Goal: Task Accomplishment & Management: Manage account settings

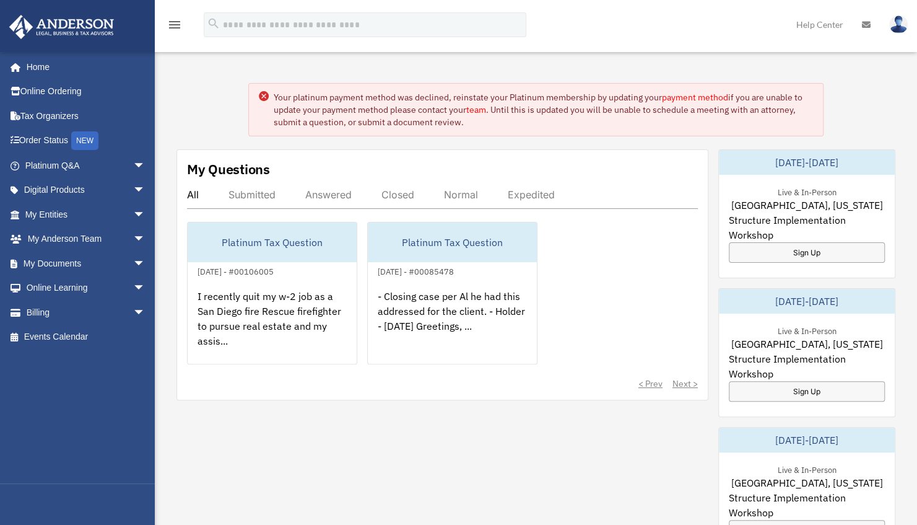
click at [685, 93] on link "payment method" at bounding box center [695, 97] width 66 height 11
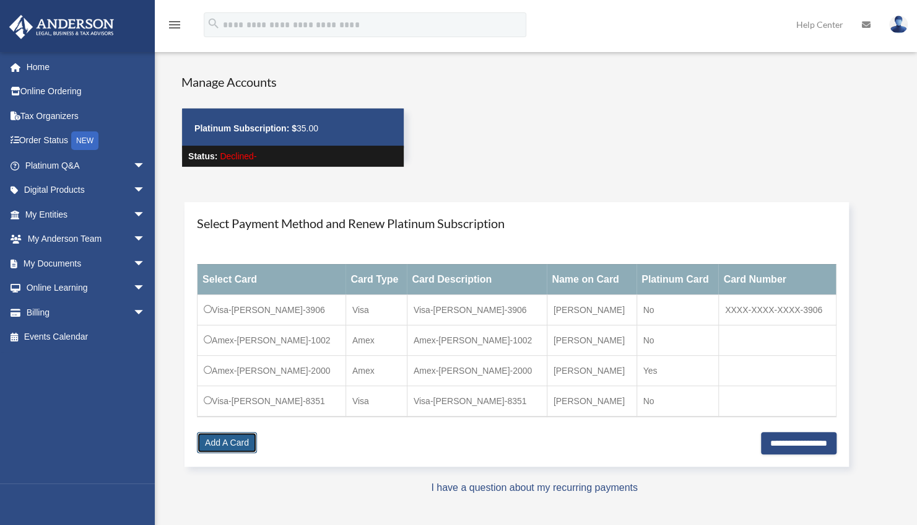
click at [231, 437] on link "Add A Card" at bounding box center [227, 442] width 60 height 21
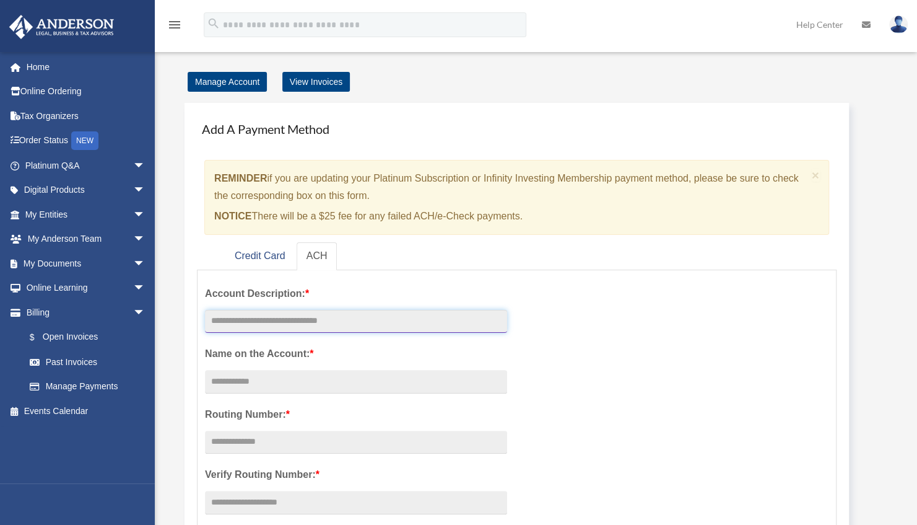
click at [340, 320] on input "text" at bounding box center [356, 322] width 302 height 24
type input "**********"
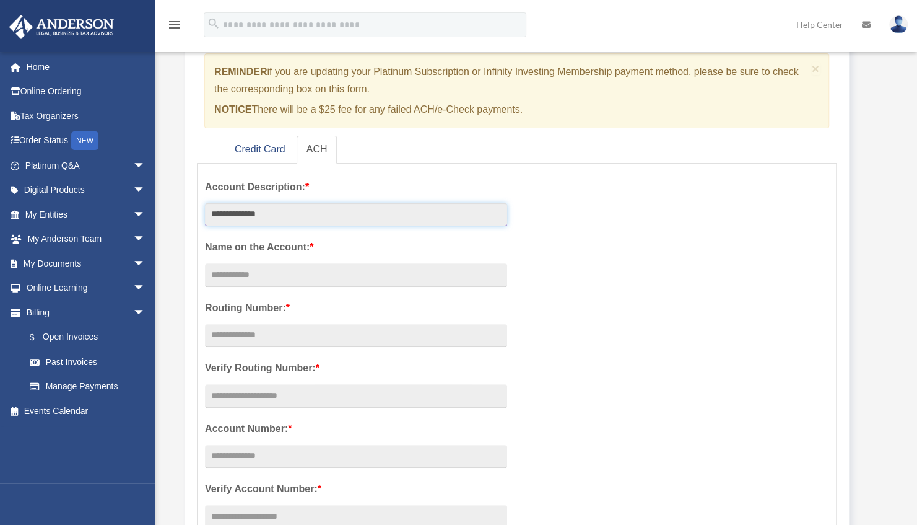
scroll to position [186, 0]
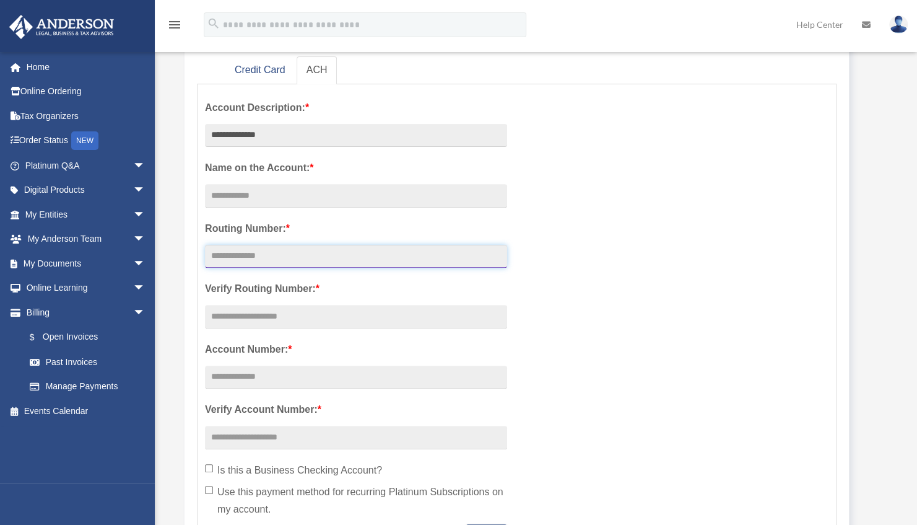
click at [238, 255] on input "text" at bounding box center [356, 257] width 302 height 24
paste input "*********"
type input "*********"
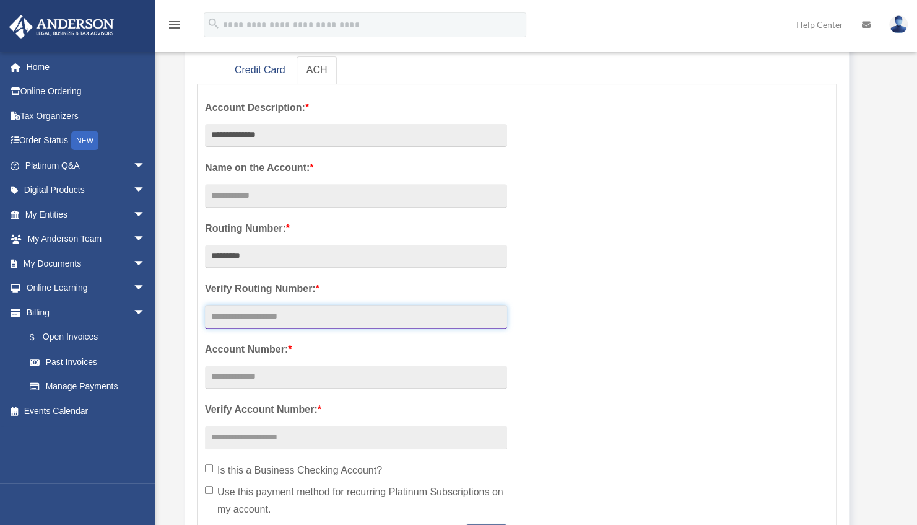
click at [295, 313] on input "text" at bounding box center [356, 317] width 302 height 24
paste input "*********"
type input "*********"
click at [273, 191] on input "Account Description: *" at bounding box center [356, 196] width 302 height 24
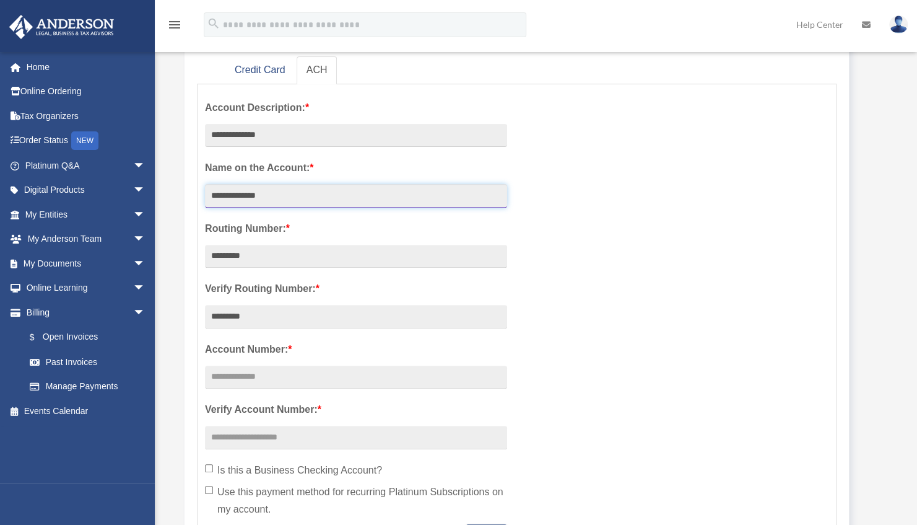
type input "**********"
click at [255, 372] on input "text" at bounding box center [356, 377] width 302 height 24
paste input "*********"
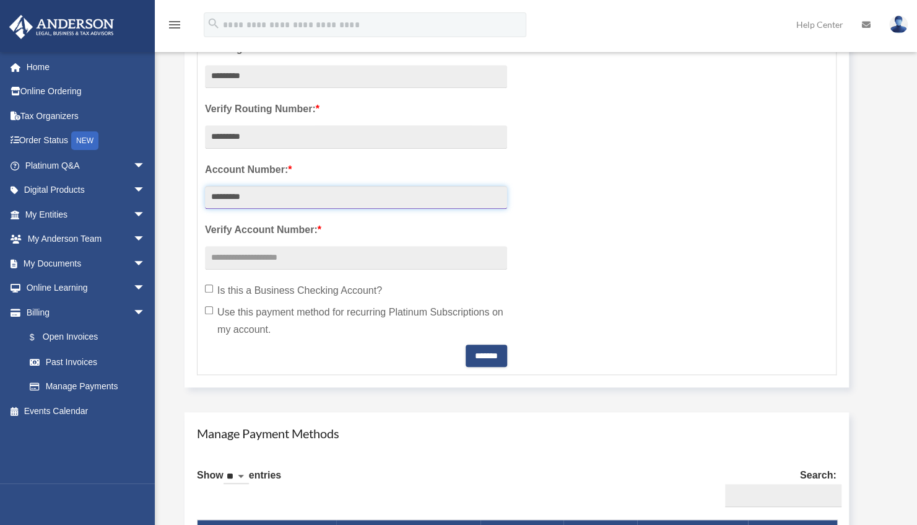
scroll to position [372, 0]
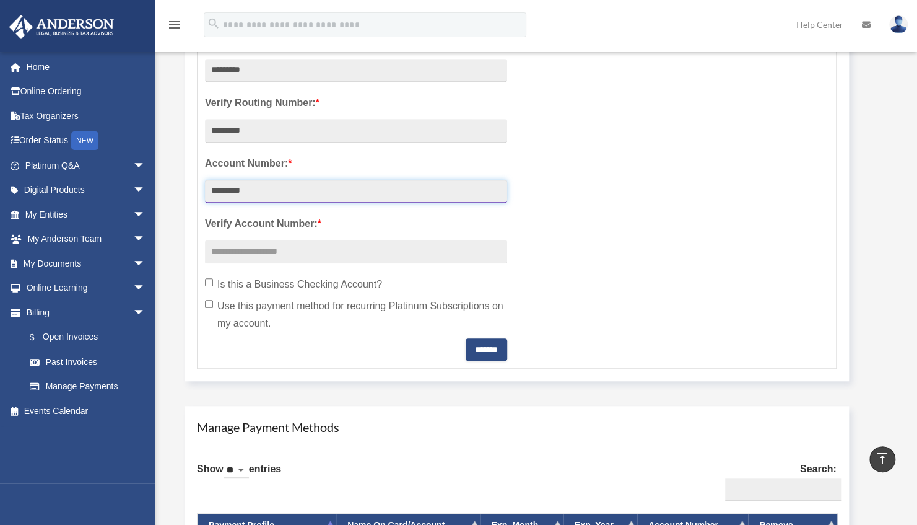
type input "*********"
click at [303, 238] on div "**********" at bounding box center [356, 133] width 321 height 455
click at [296, 248] on input "text" at bounding box center [356, 252] width 302 height 24
paste input "*********"
type input "*********"
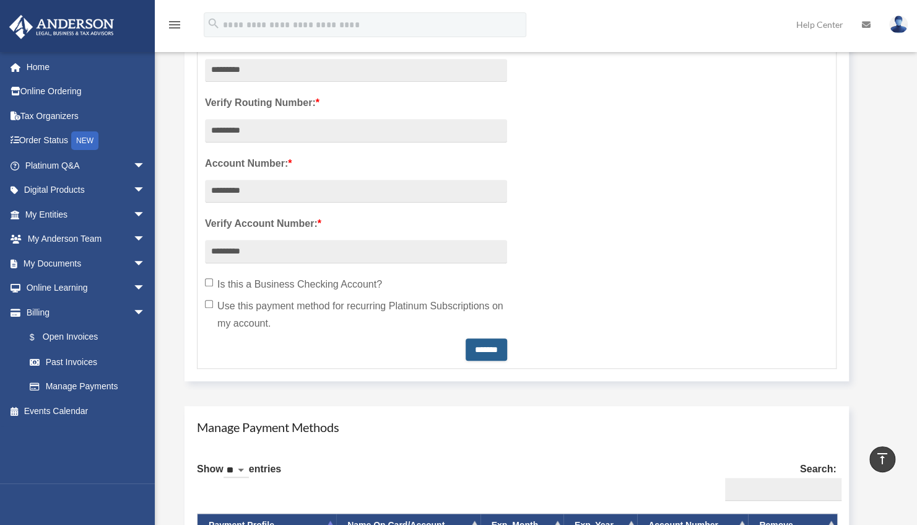
click at [483, 346] on input "*******" at bounding box center [486, 349] width 41 height 22
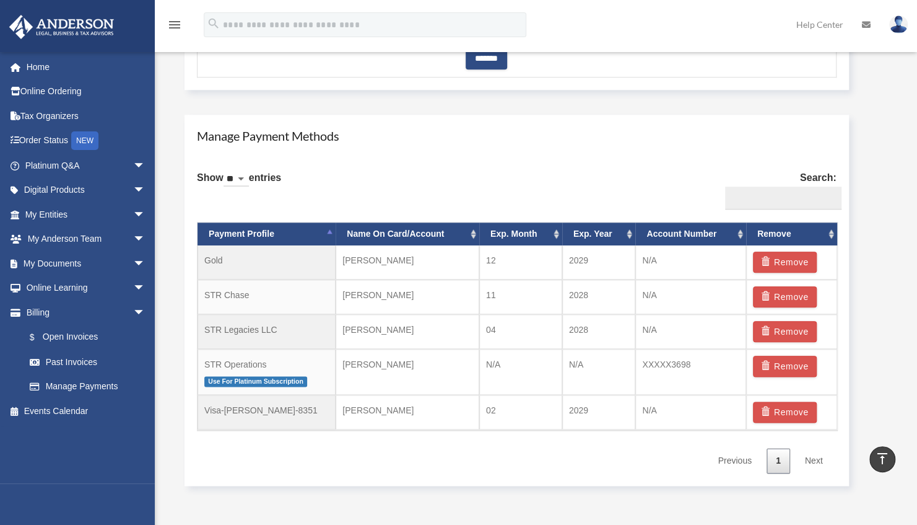
scroll to position [681, 0]
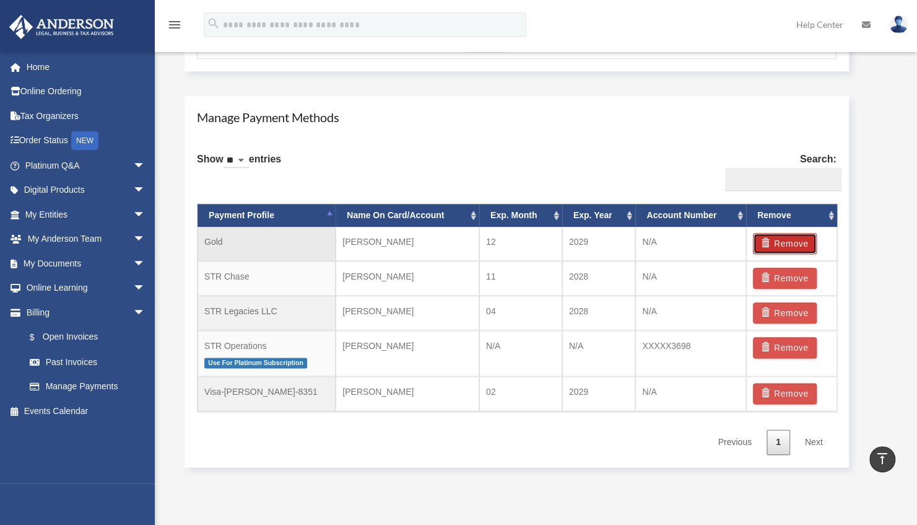
click at [788, 241] on button "Remove" at bounding box center [785, 243] width 64 height 21
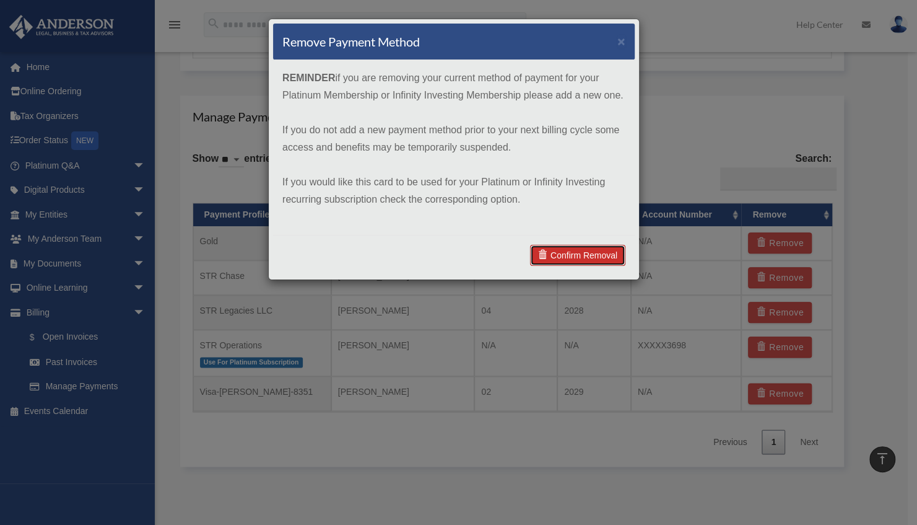
click at [586, 252] on link "Confirm Removal" at bounding box center [577, 255] width 95 height 21
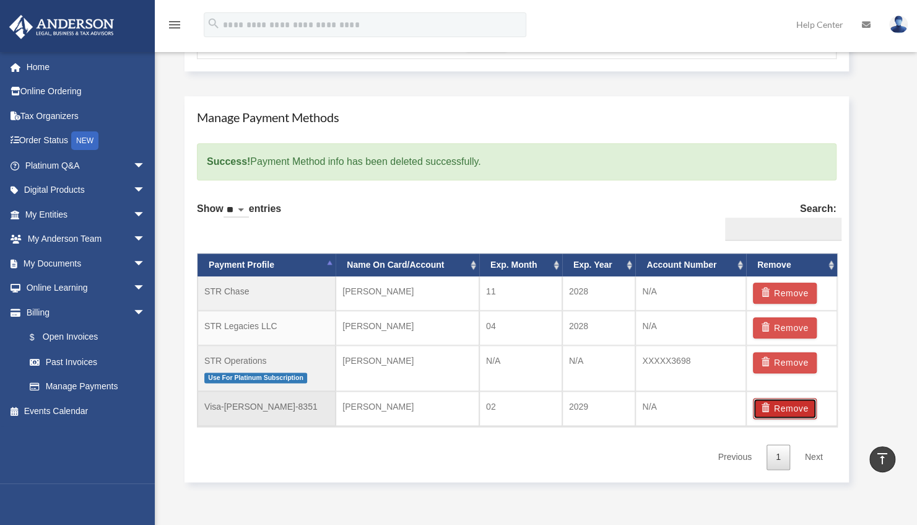
click at [780, 405] on button "Remove" at bounding box center [785, 408] width 64 height 21
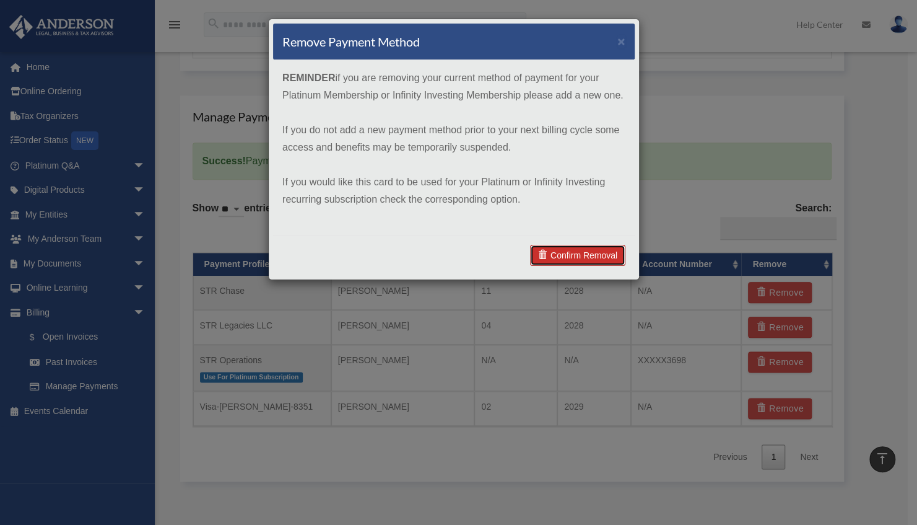
click at [573, 255] on link "Confirm Removal" at bounding box center [577, 255] width 95 height 21
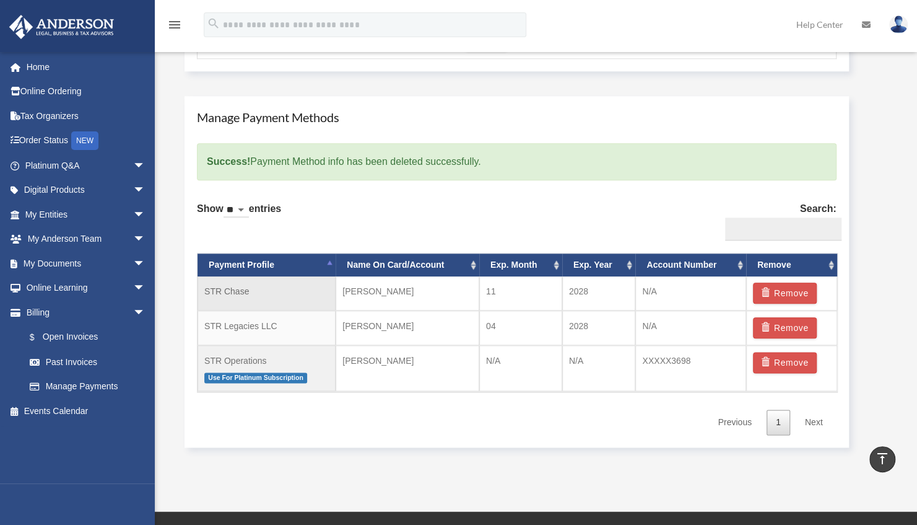
click at [270, 286] on td "STR Chase" at bounding box center [267, 293] width 138 height 34
click at [780, 287] on button "Remove" at bounding box center [785, 292] width 64 height 21
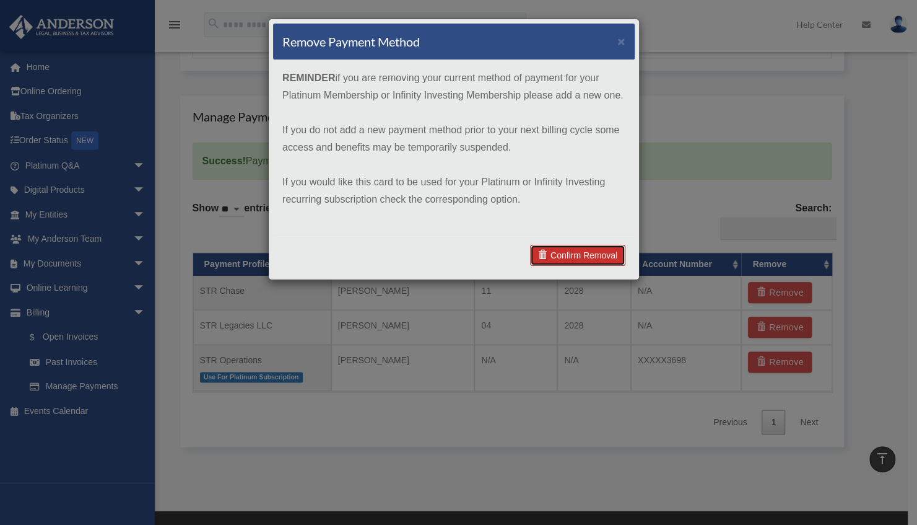
click at [576, 248] on link "Confirm Removal" at bounding box center [577, 255] width 95 height 21
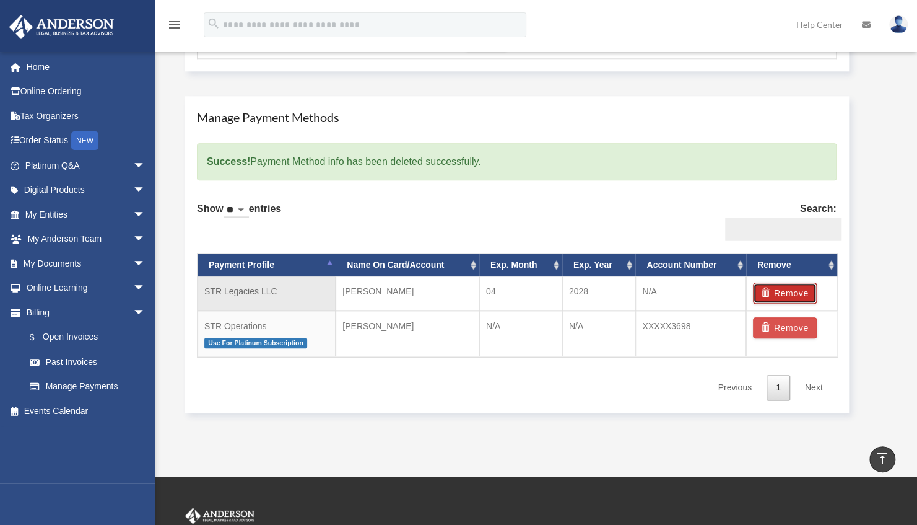
click at [798, 293] on button "Remove" at bounding box center [785, 292] width 64 height 21
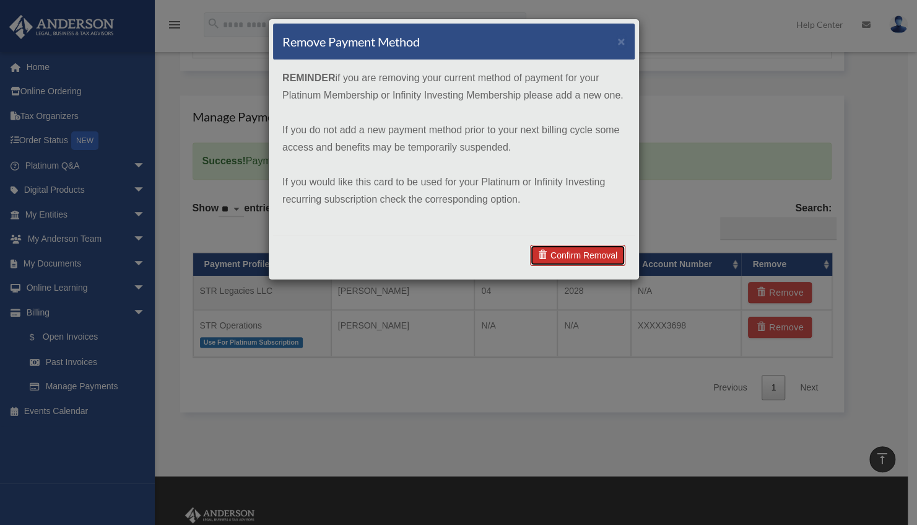
click at [586, 250] on link "Confirm Removal" at bounding box center [577, 255] width 95 height 21
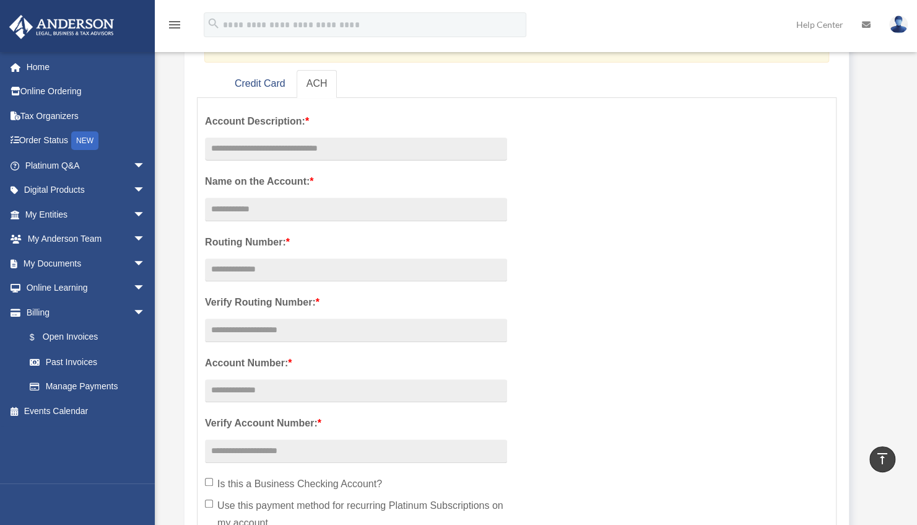
scroll to position [0, 0]
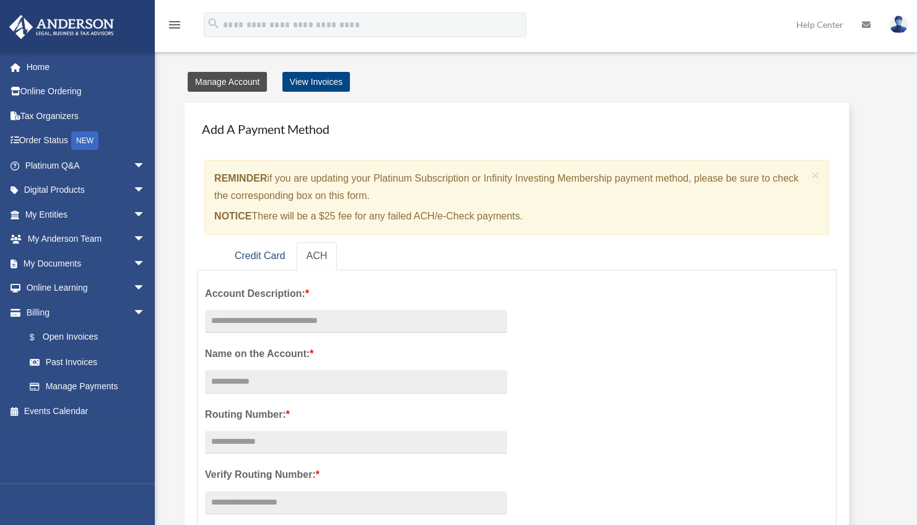
click at [233, 82] on link "Manage Account" at bounding box center [227, 82] width 79 height 20
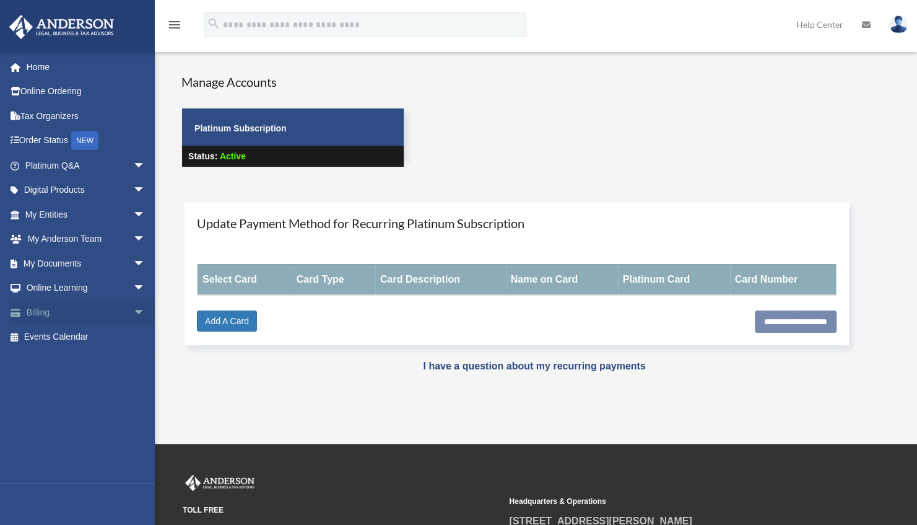
click at [47, 311] on link "Billing arrow_drop_down" at bounding box center [86, 312] width 155 height 25
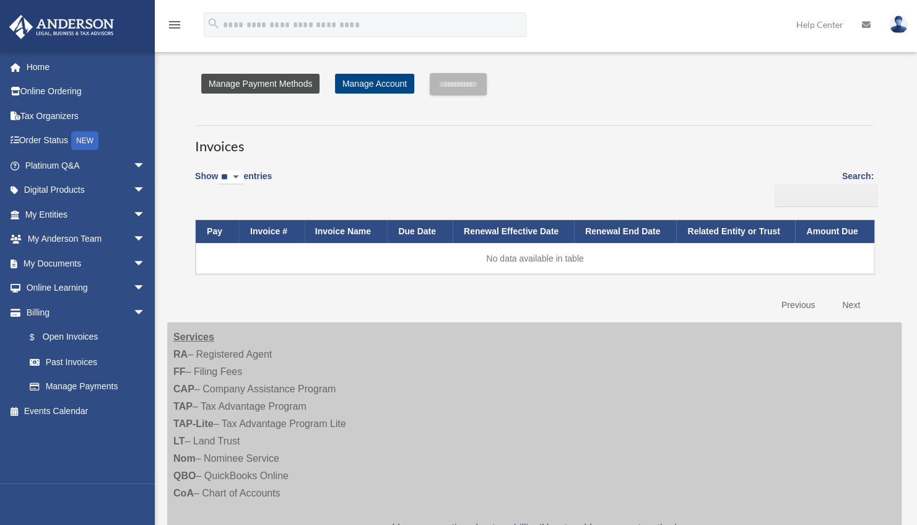
click at [274, 85] on link "Manage Payment Methods" at bounding box center [260, 84] width 118 height 20
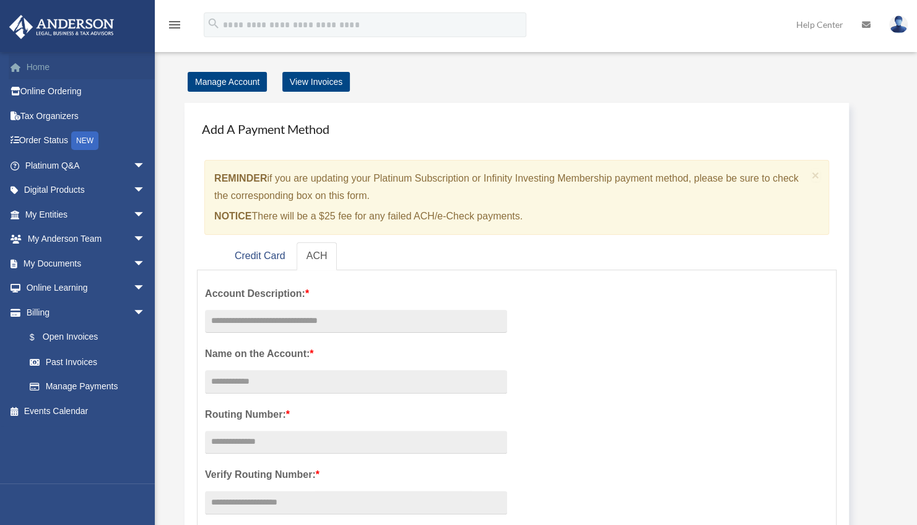
click at [45, 64] on link "Home" at bounding box center [86, 67] width 155 height 25
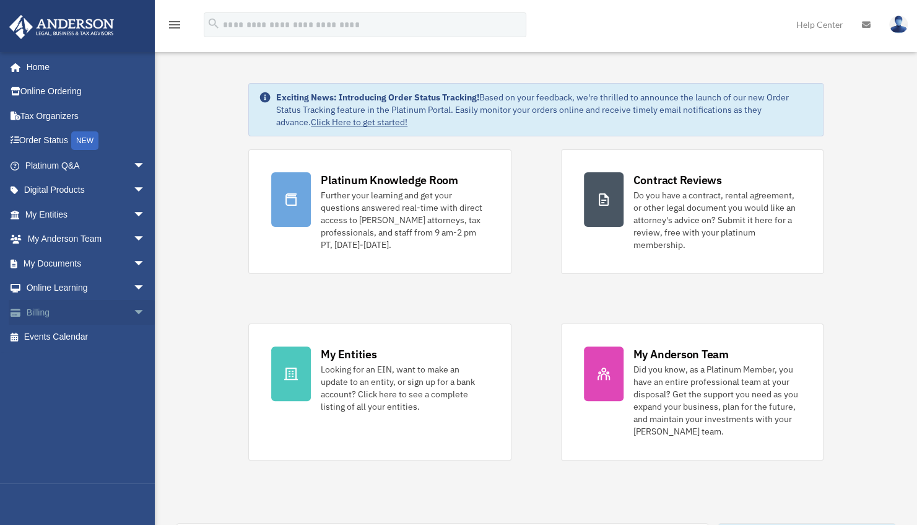
click at [134, 312] on span "arrow_drop_down" at bounding box center [145, 312] width 25 height 25
click at [91, 331] on link "$ Open Invoices" at bounding box center [90, 337] width 147 height 25
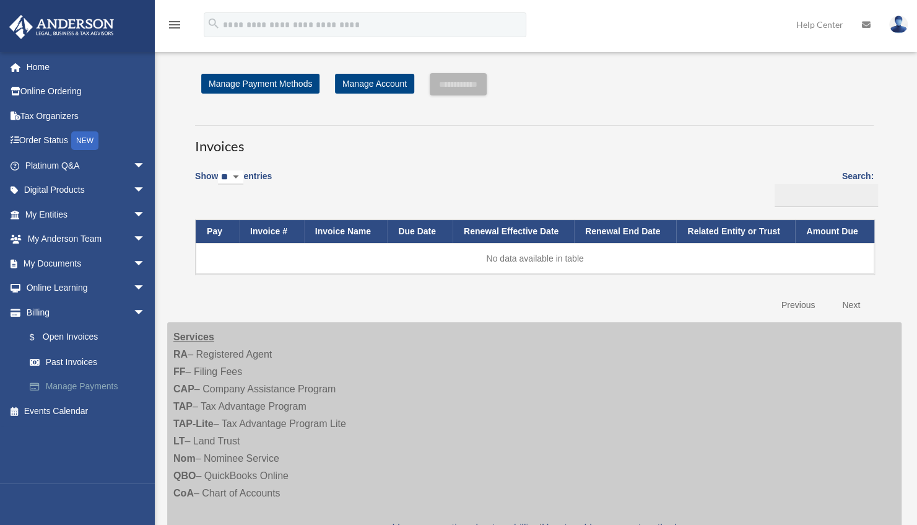
click at [52, 382] on link "Manage Payments" at bounding box center [90, 386] width 147 height 25
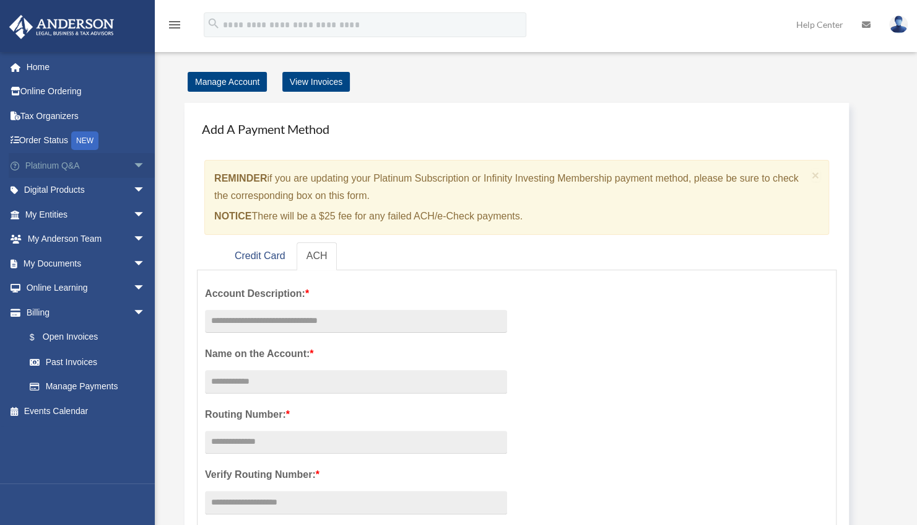
click at [133, 164] on span "arrow_drop_down" at bounding box center [145, 165] width 25 height 25
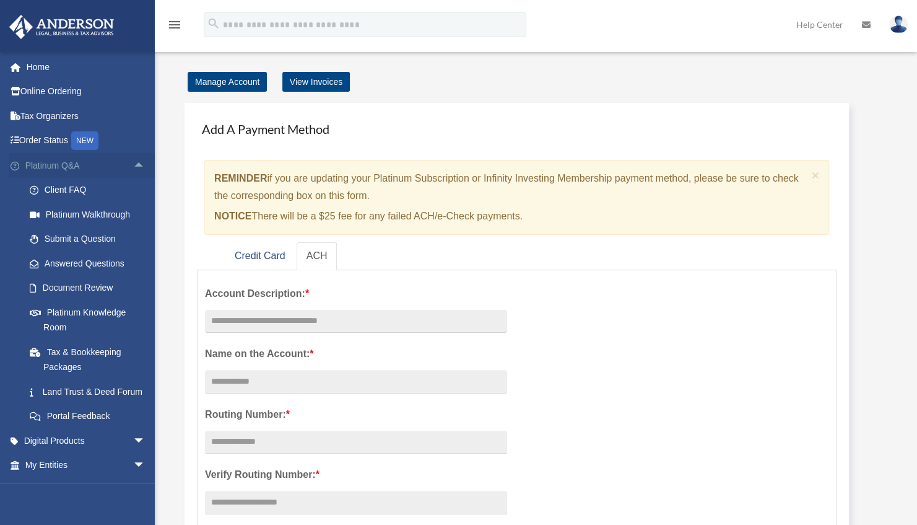
click at [133, 164] on span "arrow_drop_up" at bounding box center [145, 165] width 25 height 25
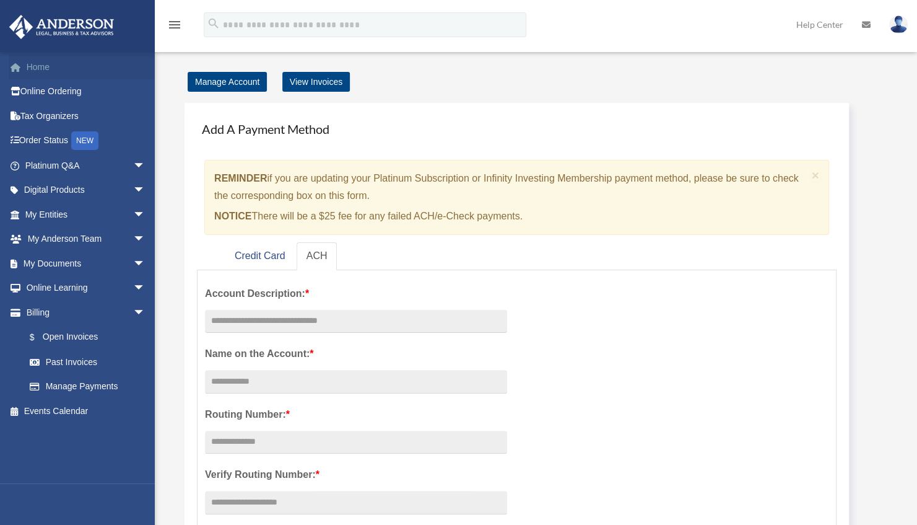
click at [30, 70] on link "Home" at bounding box center [86, 67] width 155 height 25
click at [186, 20] on div "menu" at bounding box center [175, 25] width 40 height 32
click at [180, 22] on icon "menu" at bounding box center [174, 24] width 15 height 15
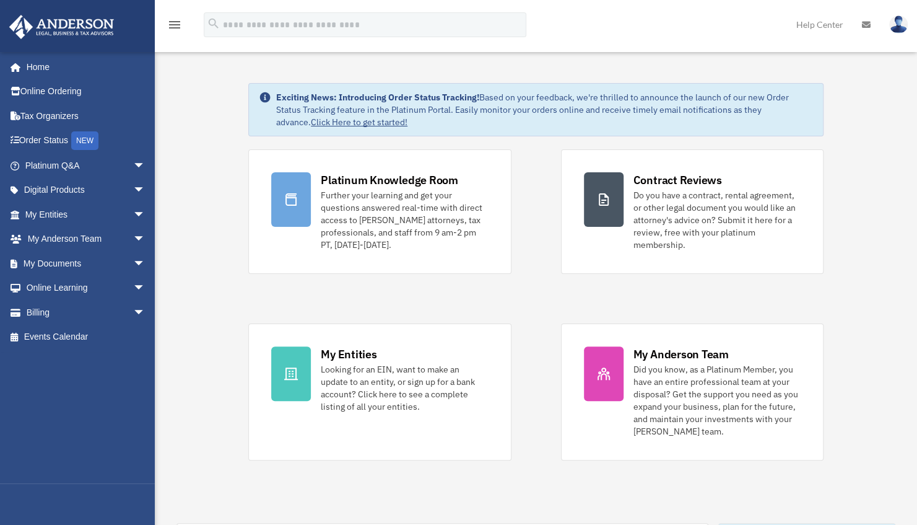
click at [901, 22] on img at bounding box center [898, 24] width 19 height 18
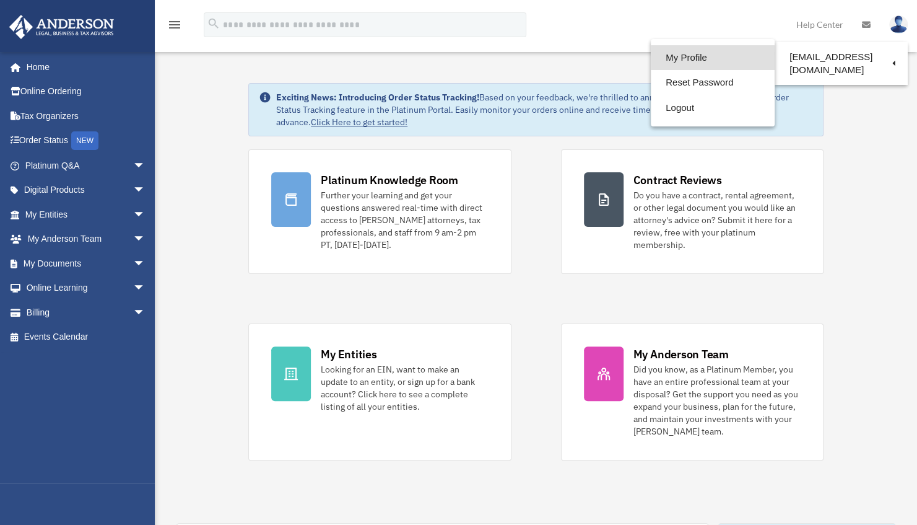
click at [680, 53] on link "My Profile" at bounding box center [713, 57] width 124 height 25
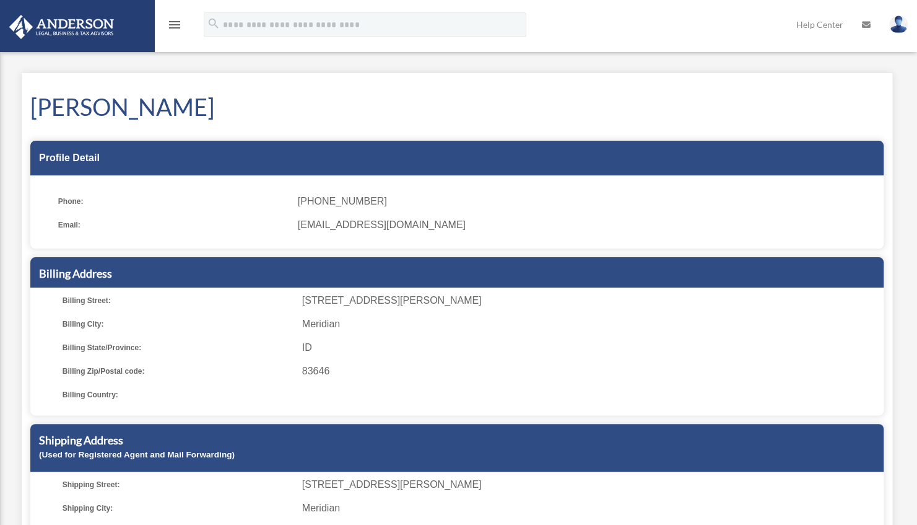
click at [908, 30] on link at bounding box center [898, 24] width 37 height 55
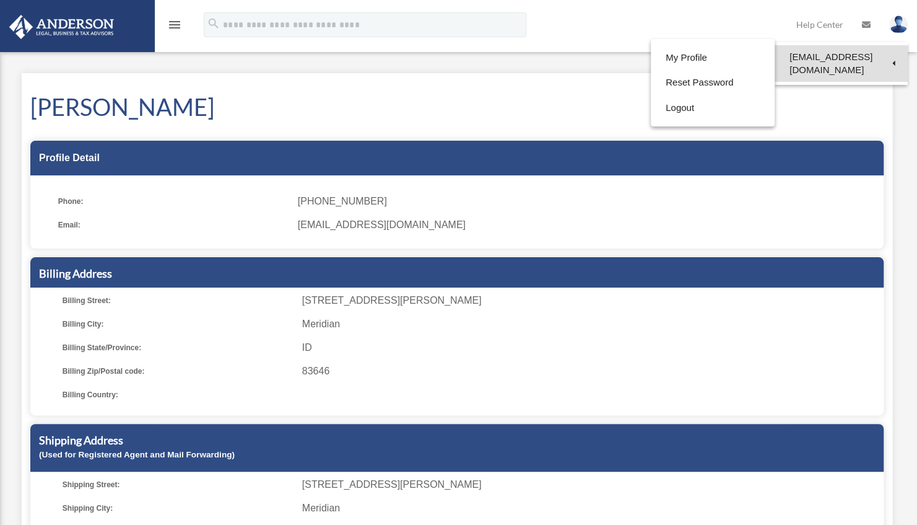
click at [873, 60] on link "[EMAIL_ADDRESS][DOMAIN_NAME]" at bounding box center [841, 63] width 133 height 37
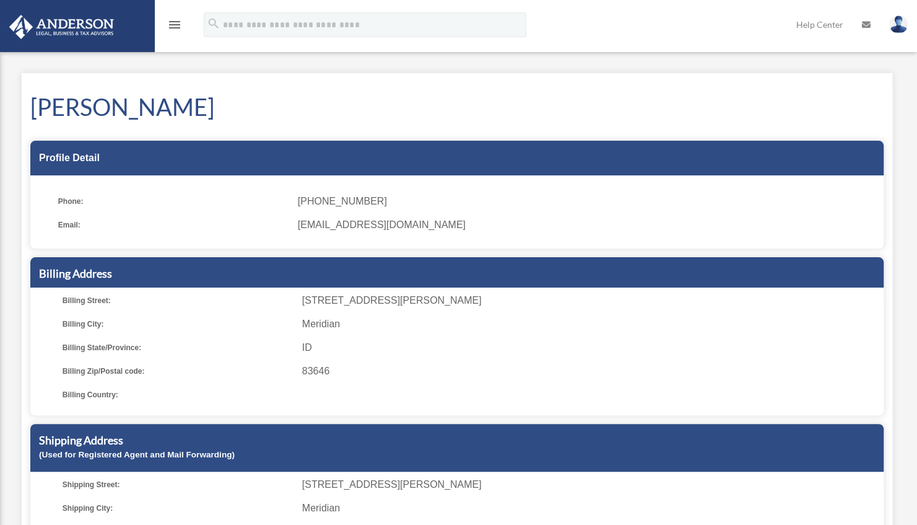
click at [865, 25] on icon at bounding box center [866, 24] width 9 height 9
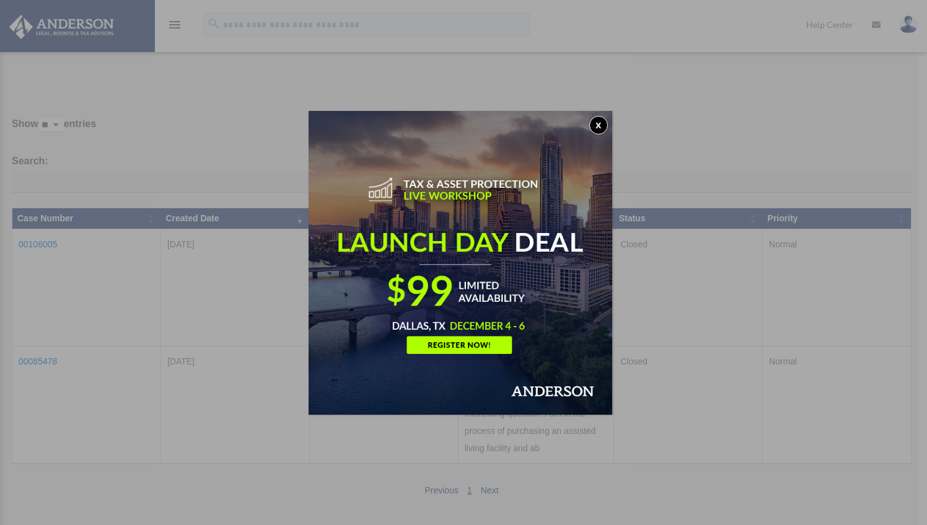
click at [607, 120] on button "x" at bounding box center [598, 125] width 19 height 19
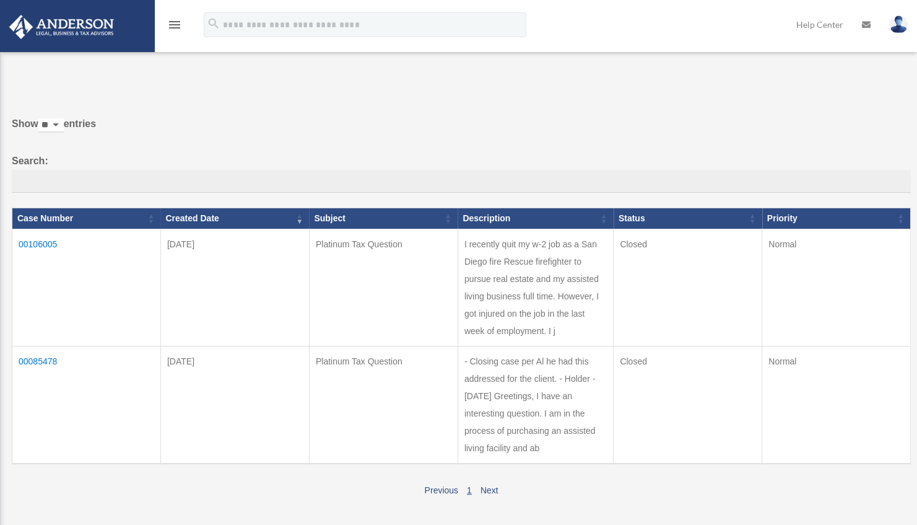
click at [120, 30] on link at bounding box center [76, 25] width 155 height 53
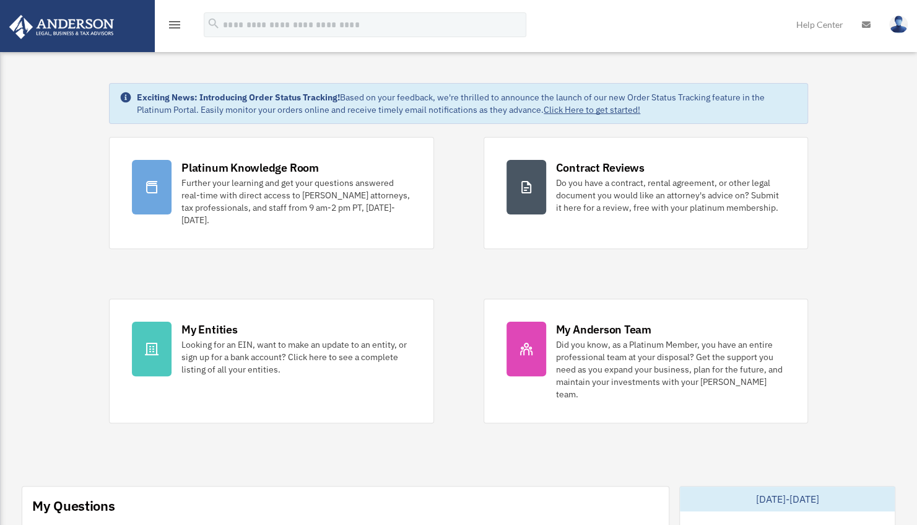
click at [173, 19] on icon "menu" at bounding box center [174, 24] width 15 height 15
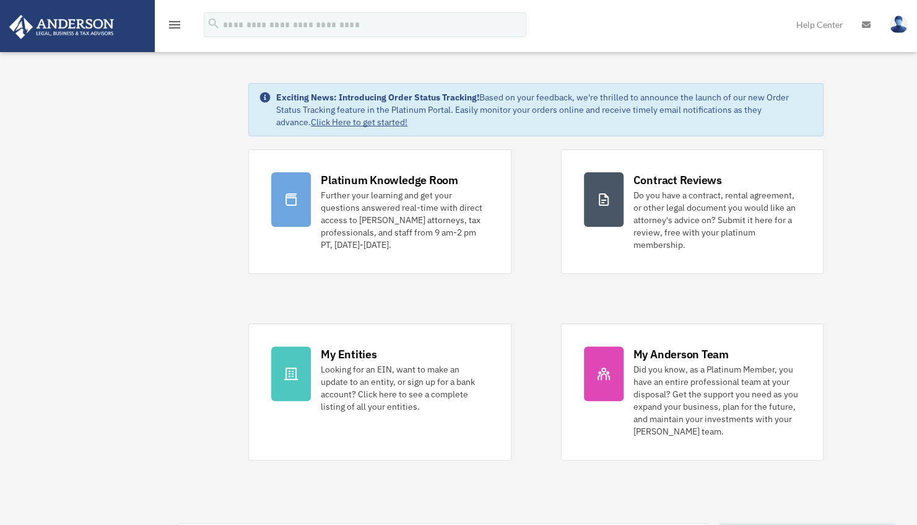
click at [175, 21] on icon "menu" at bounding box center [174, 24] width 15 height 15
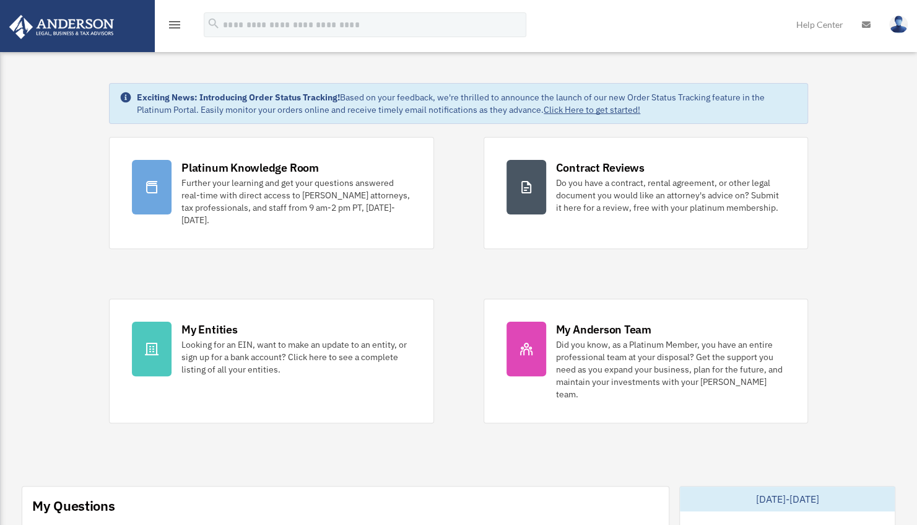
click at [175, 21] on icon "menu" at bounding box center [174, 24] width 15 height 15
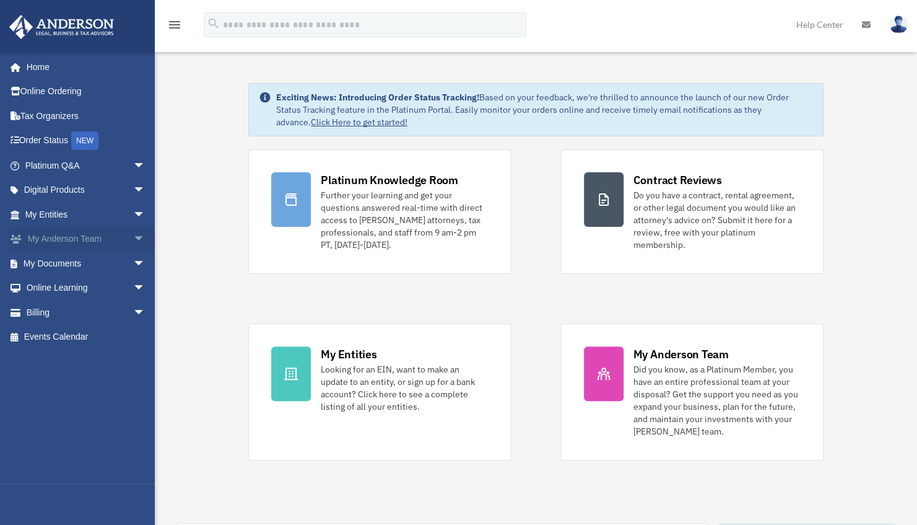
click at [133, 240] on span "arrow_drop_down" at bounding box center [145, 239] width 25 height 25
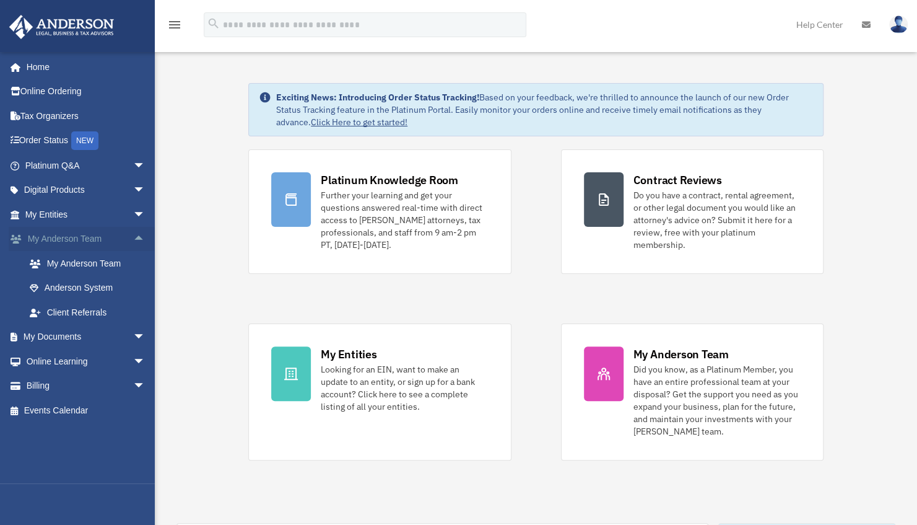
click at [133, 240] on span "arrow_drop_up" at bounding box center [145, 239] width 25 height 25
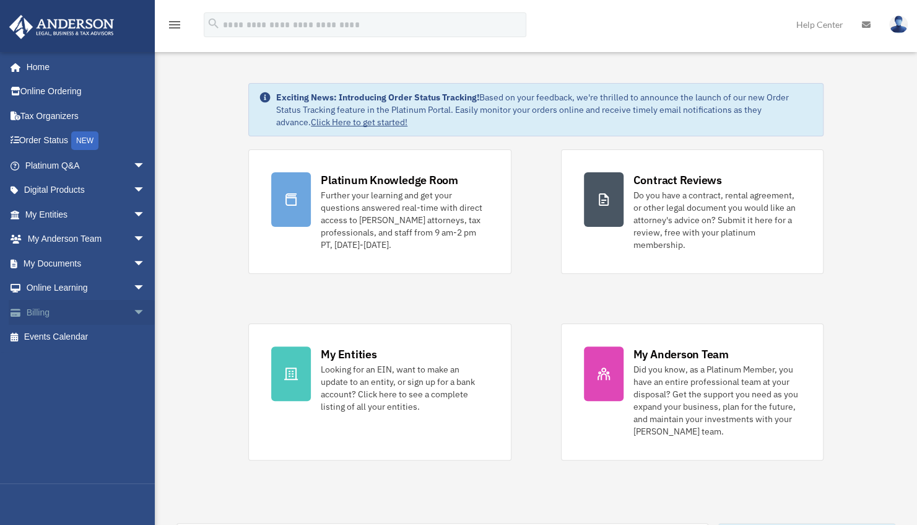
click at [133, 308] on span "arrow_drop_down" at bounding box center [145, 312] width 25 height 25
click at [73, 358] on link "Past Invoices" at bounding box center [90, 361] width 147 height 25
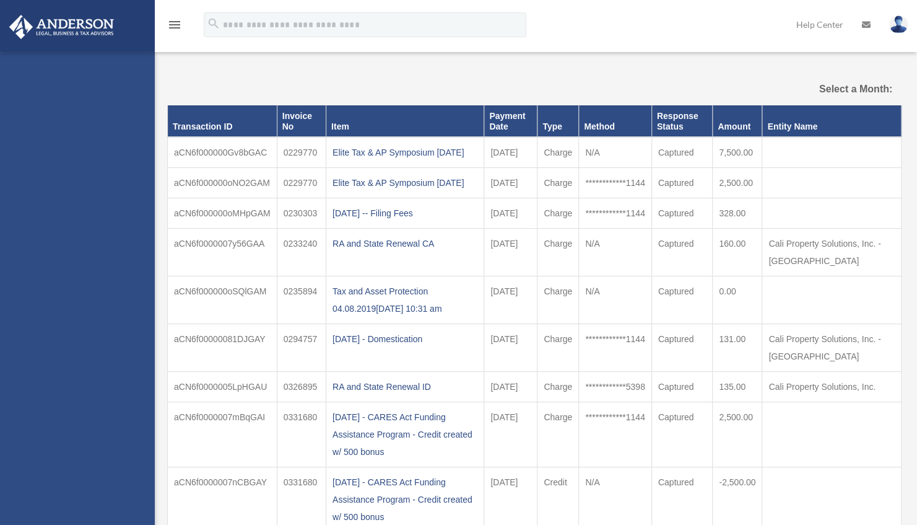
select select
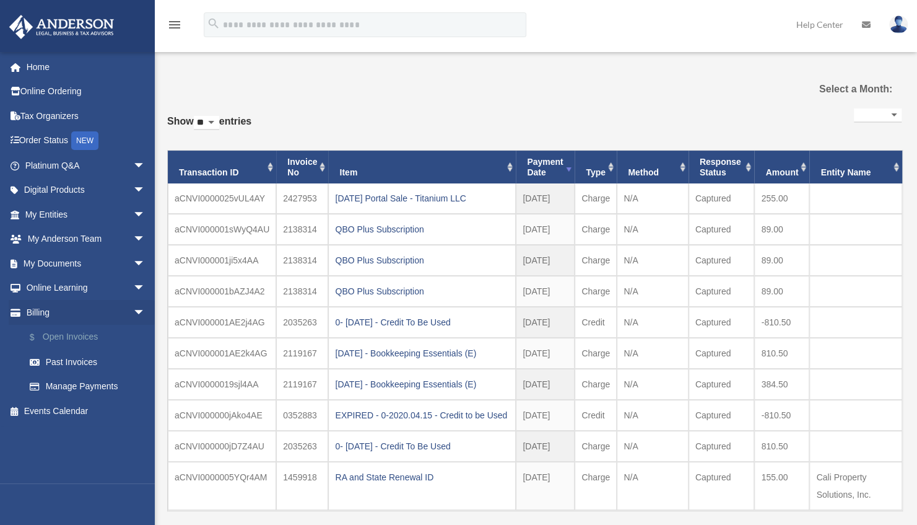
click at [79, 338] on link "$ Open Invoices" at bounding box center [90, 337] width 147 height 25
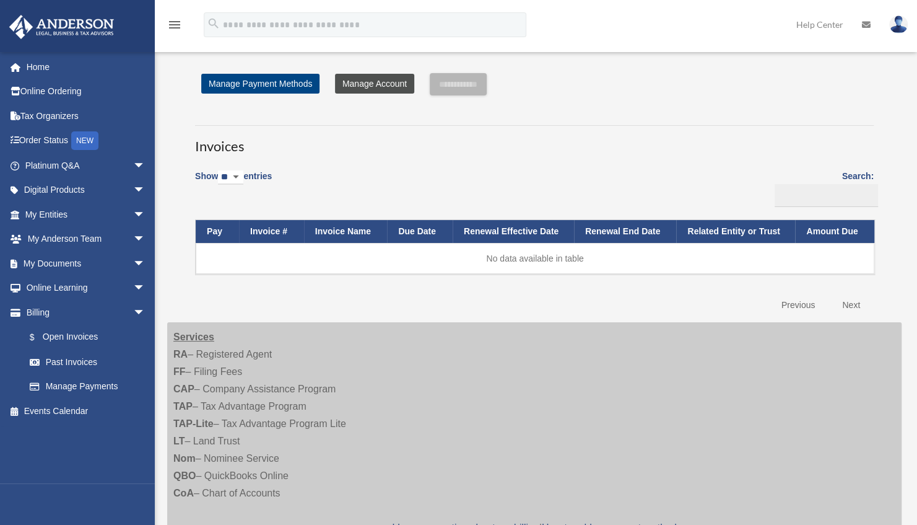
click at [355, 78] on link "Manage Account" at bounding box center [374, 84] width 79 height 20
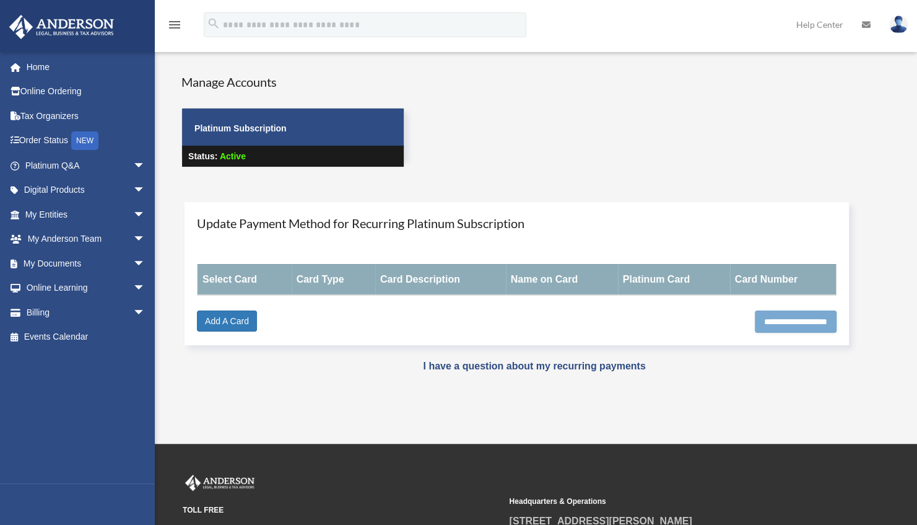
click at [784, 321] on input "**********" at bounding box center [796, 321] width 82 height 22
click at [500, 362] on link "I have a question about my recurring payments" at bounding box center [534, 365] width 222 height 11
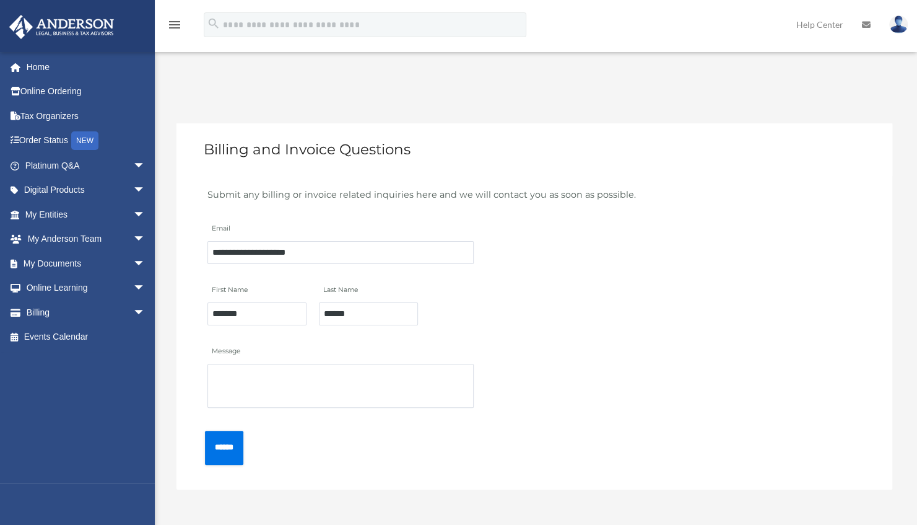
click at [897, 24] on img at bounding box center [898, 24] width 19 height 18
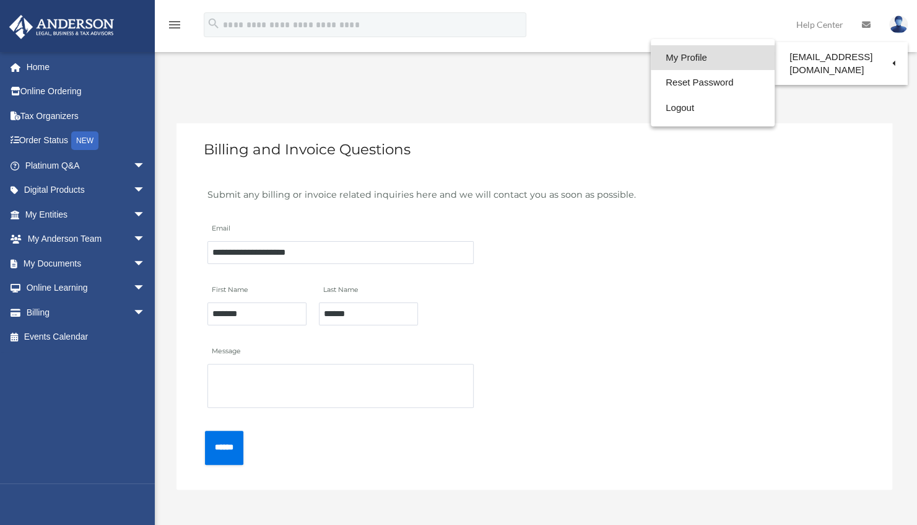
click at [700, 54] on link "My Profile" at bounding box center [713, 57] width 124 height 25
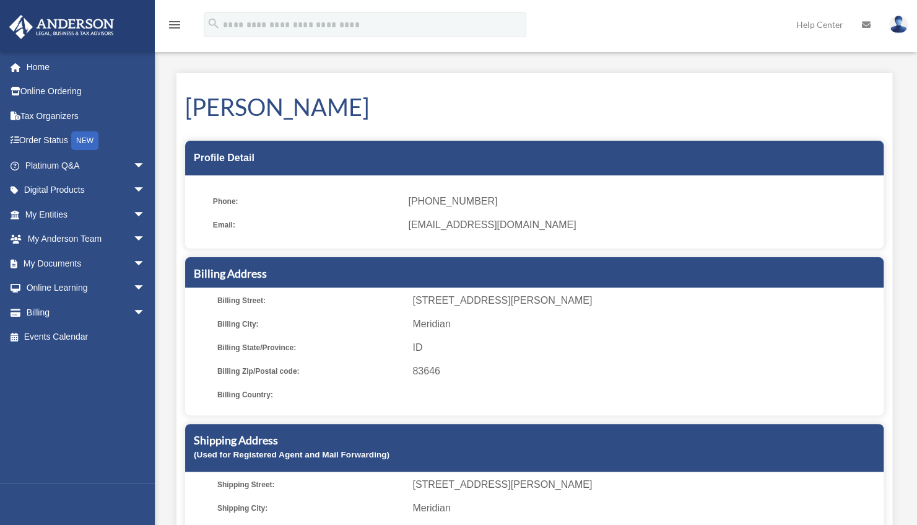
click at [328, 110] on h1 "[PERSON_NAME]" at bounding box center [534, 106] width 699 height 33
click at [67, 311] on link "Billing arrow_drop_down" at bounding box center [86, 312] width 155 height 25
